Goal: Transaction & Acquisition: Subscribe to service/newsletter

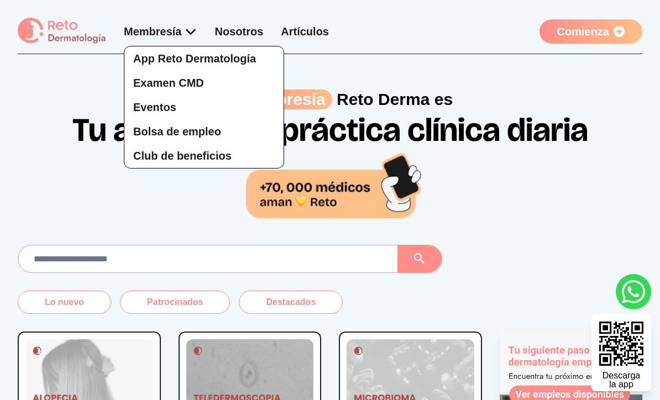
click at [180, 30] on div "Membresía App Reto Dermatología Examen CMD Eventos Bolsa de empleo Club de bene…" at bounding box center [161, 31] width 74 height 15
click at [174, 57] on span "App Reto Dermatología" at bounding box center [194, 59] width 123 height 12
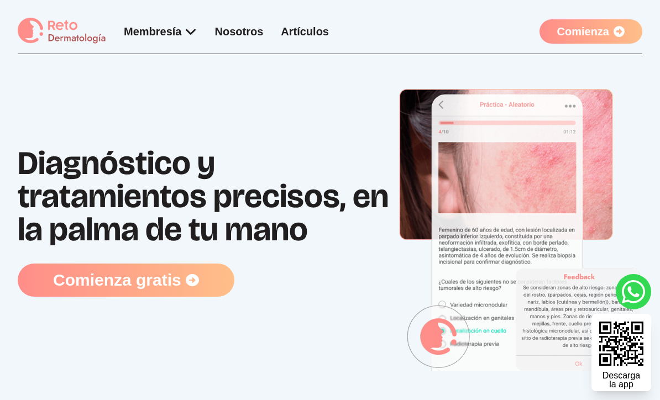
click at [159, 64] on div "Diagnóstico y tratamientos precisos, en la palma de tu mano Comienza gratis" at bounding box center [330, 221] width 625 height 335
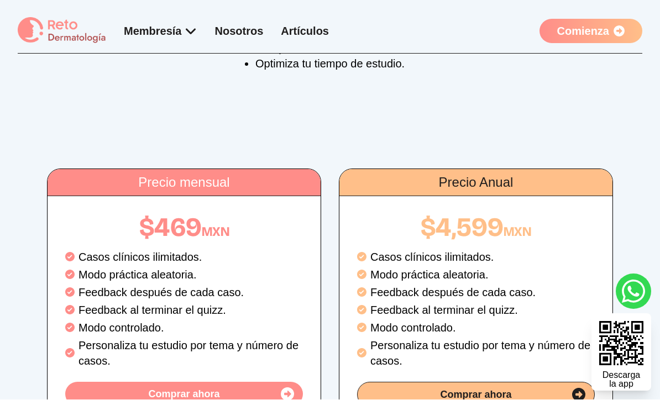
scroll to position [1831, 0]
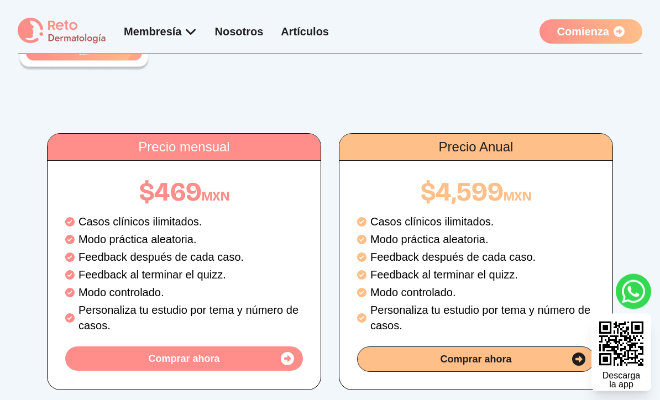
click at [286, 353] on icon at bounding box center [287, 359] width 13 height 13
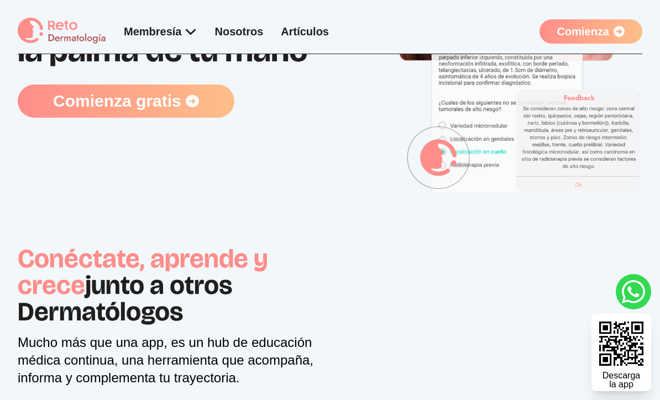
scroll to position [0, 0]
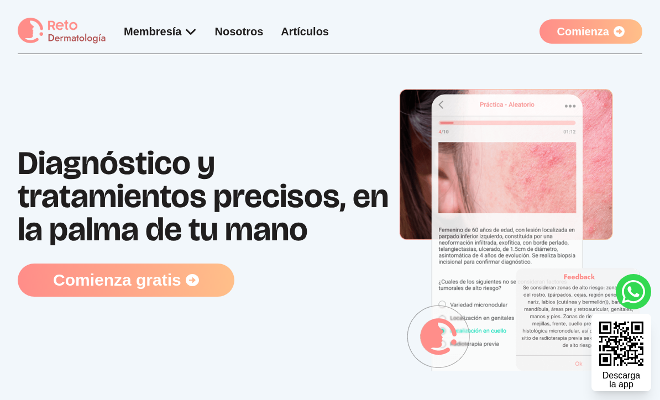
click at [594, 43] on link "Comienza" at bounding box center [591, 31] width 103 height 24
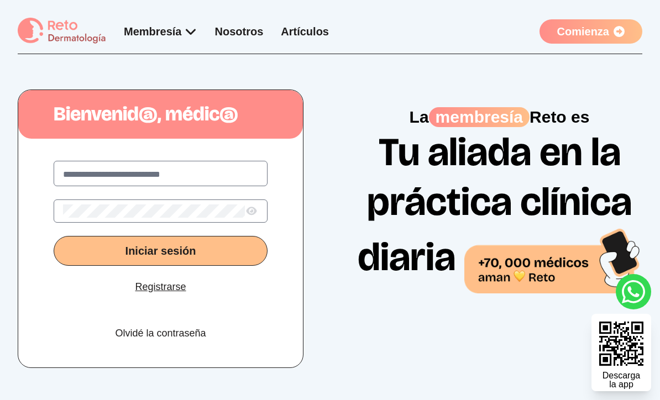
click at [606, 37] on link "Comienza" at bounding box center [591, 31] width 103 height 24
click at [197, 180] on input "text" at bounding box center [160, 174] width 195 height 13
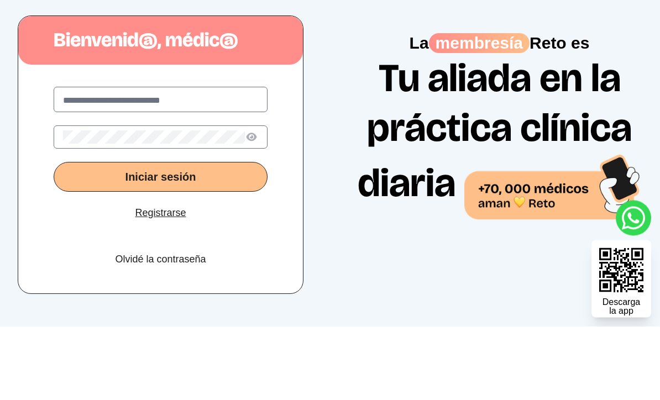
type input "**********"
click at [160, 236] on button "Iniciar sesión" at bounding box center [161, 251] width 214 height 30
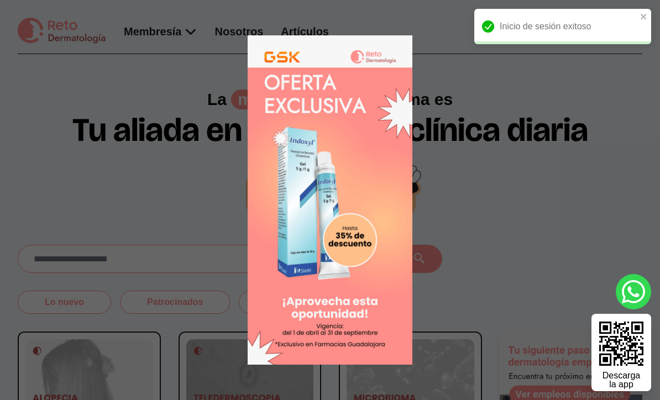
click at [518, 107] on 1 at bounding box center [330, 200] width 425 height 330
click at [646, 16] on icon "close" at bounding box center [644, 16] width 8 height 9
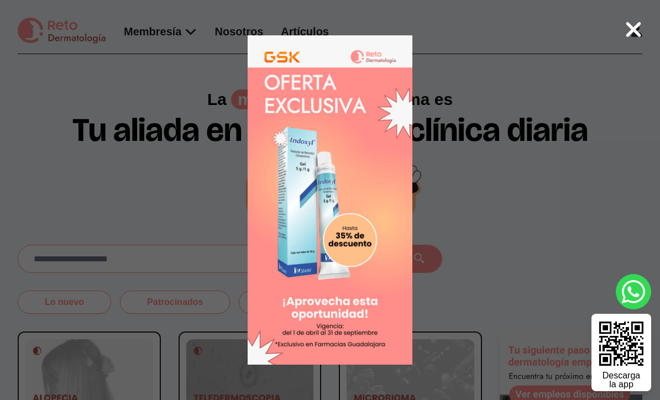
click at [637, 24] on icon at bounding box center [634, 29] width 15 height 15
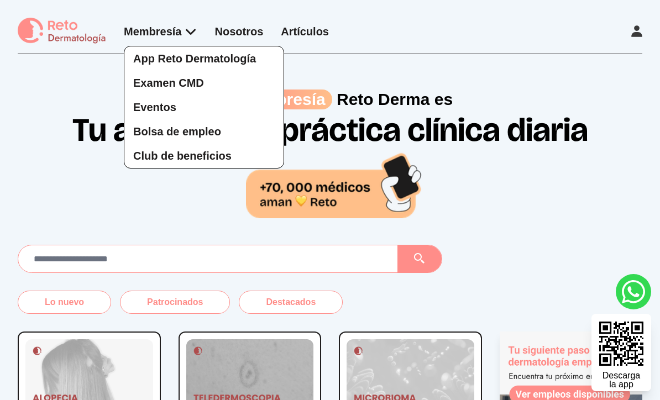
click at [176, 26] on div "App Reto Dermatología Examen CMD Eventos Bolsa de empleo Club de beneficios" at bounding box center [161, 96] width 74 height 145
click at [190, 61] on span "App Reto Dermatología" at bounding box center [194, 59] width 123 height 12
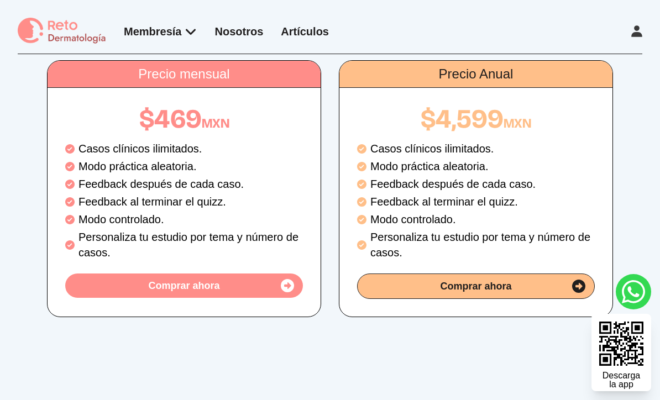
scroll to position [1941, 0]
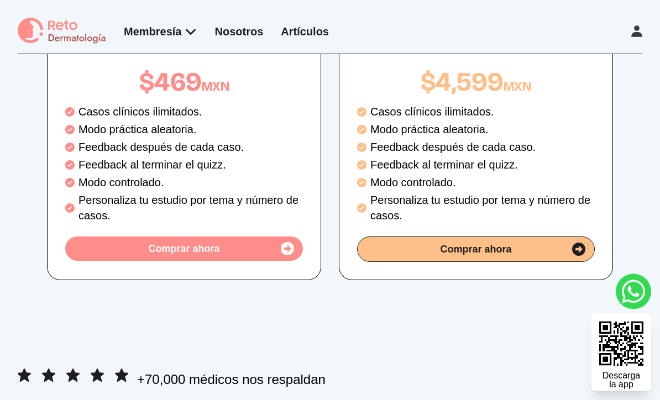
click at [249, 237] on div "Comprar ahora" at bounding box center [184, 249] width 238 height 24
